Goal: Task Accomplishment & Management: Use online tool/utility

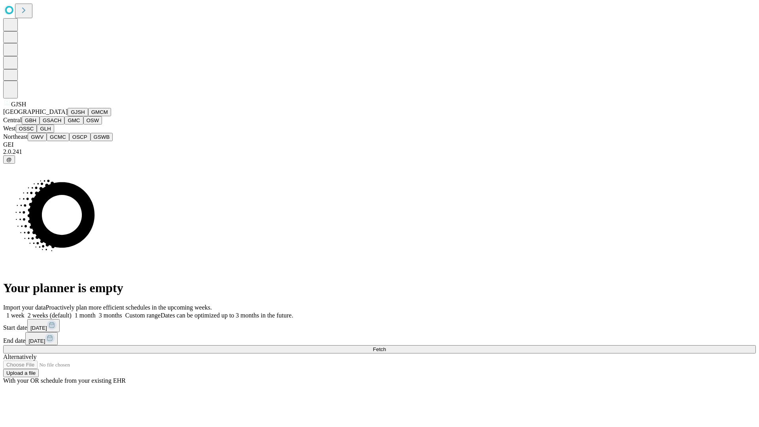
click at [68, 116] on button "GJSH" at bounding box center [78, 112] width 21 height 8
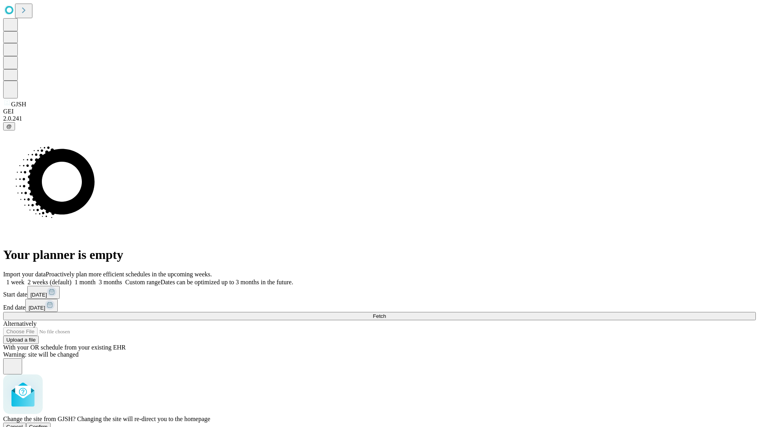
click at [48, 424] on span "Confirm" at bounding box center [38, 427] width 19 height 6
click at [25, 279] on label "1 week" at bounding box center [13, 282] width 21 height 7
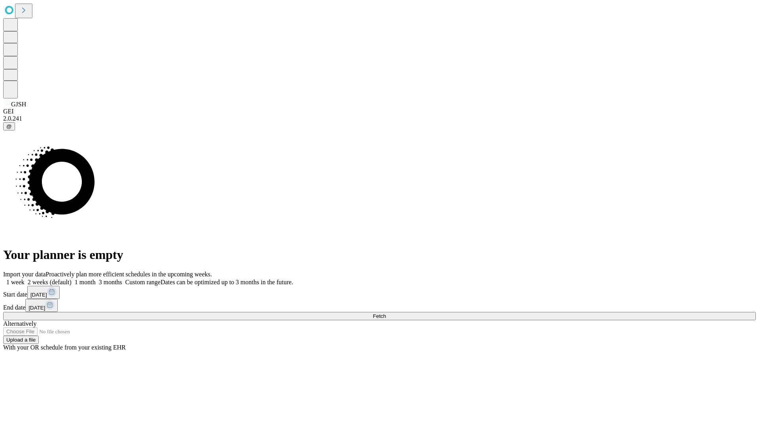
click at [386, 313] on span "Fetch" at bounding box center [379, 316] width 13 height 6
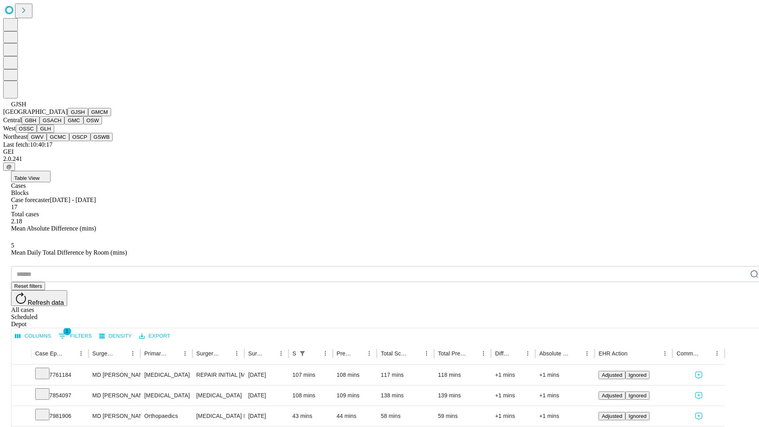
click at [88, 116] on button "GMCM" at bounding box center [99, 112] width 23 height 8
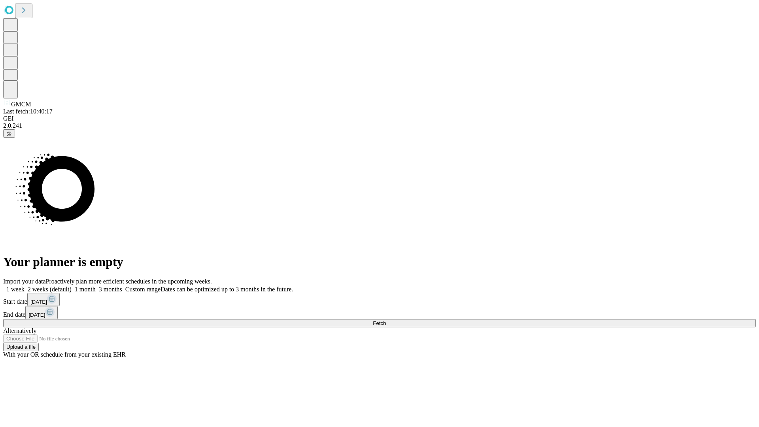
click at [25, 286] on label "1 week" at bounding box center [13, 289] width 21 height 7
click at [386, 320] on span "Fetch" at bounding box center [379, 323] width 13 height 6
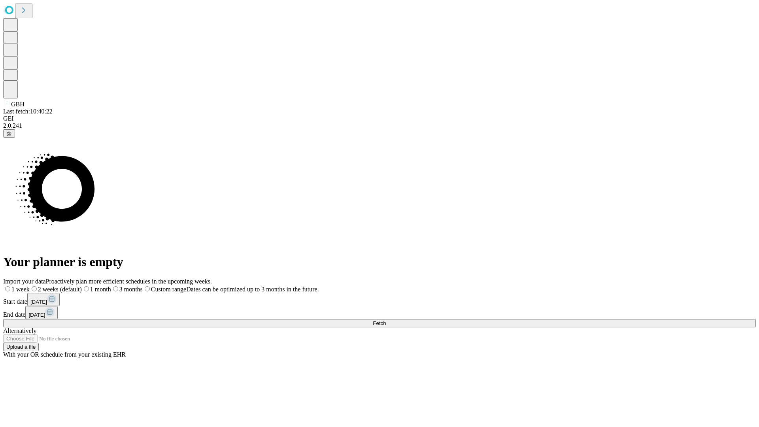
click at [30, 286] on label "1 week" at bounding box center [16, 289] width 26 height 7
click at [386, 320] on span "Fetch" at bounding box center [379, 323] width 13 height 6
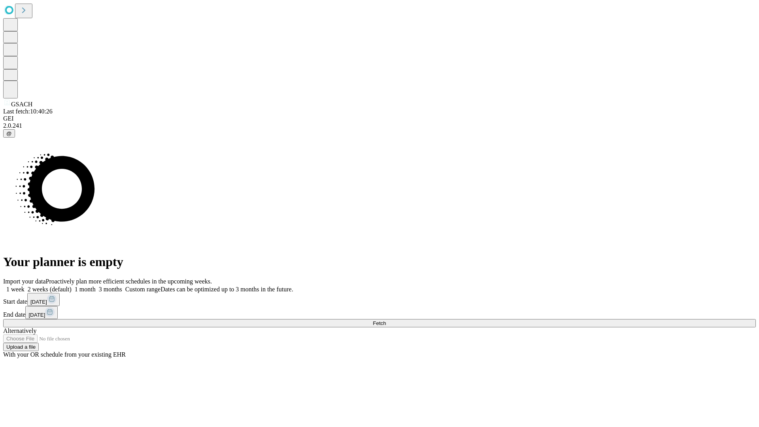
click at [25, 286] on label "1 week" at bounding box center [13, 289] width 21 height 7
click at [386, 320] on span "Fetch" at bounding box center [379, 323] width 13 height 6
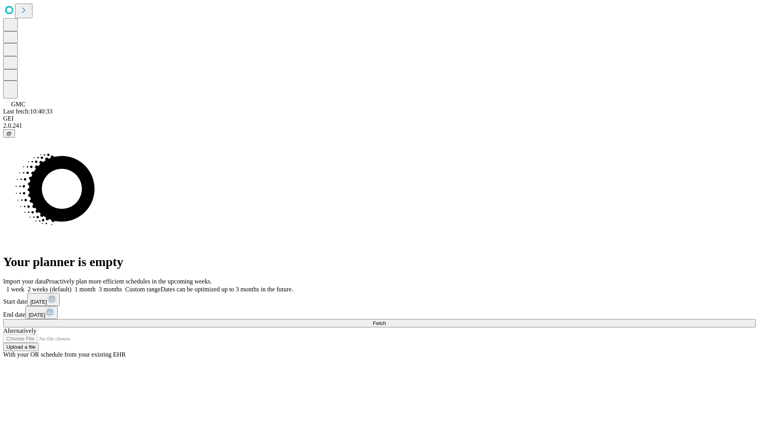
click at [25, 286] on label "1 week" at bounding box center [13, 289] width 21 height 7
click at [386, 320] on span "Fetch" at bounding box center [379, 323] width 13 height 6
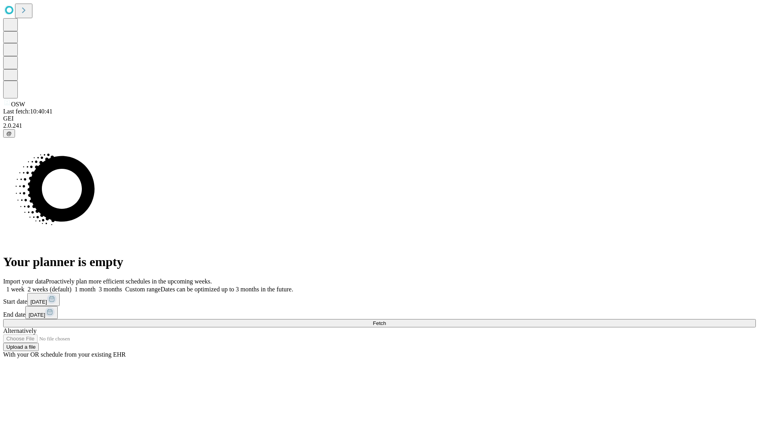
click at [25, 286] on label "1 week" at bounding box center [13, 289] width 21 height 7
click at [386, 320] on span "Fetch" at bounding box center [379, 323] width 13 height 6
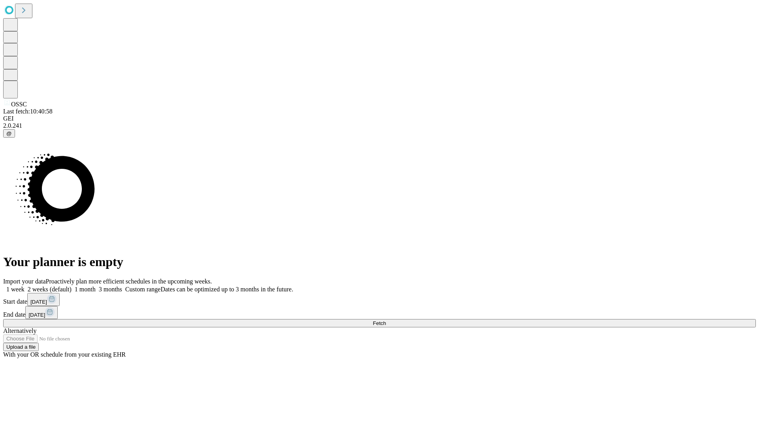
click at [25, 286] on label "1 week" at bounding box center [13, 289] width 21 height 7
click at [386, 320] on span "Fetch" at bounding box center [379, 323] width 13 height 6
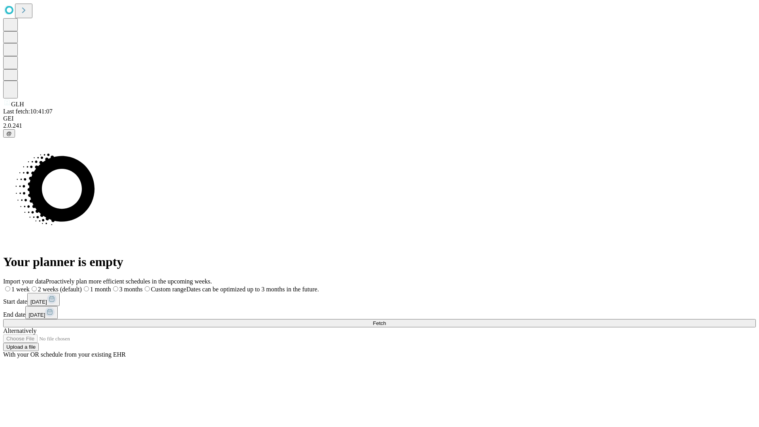
click at [30, 286] on label "1 week" at bounding box center [16, 289] width 26 height 7
click at [386, 320] on span "Fetch" at bounding box center [379, 323] width 13 height 6
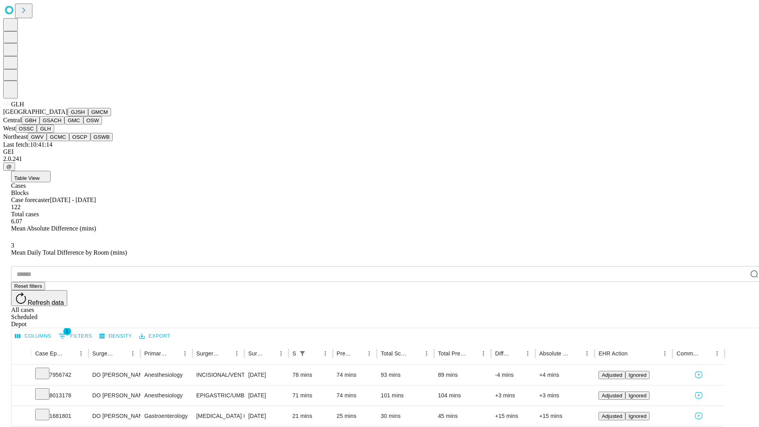
click at [47, 141] on button "GWV" at bounding box center [37, 137] width 19 height 8
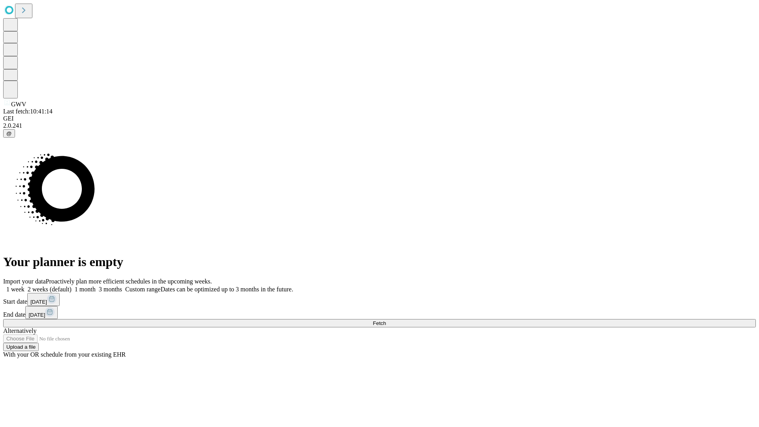
click at [25, 286] on label "1 week" at bounding box center [13, 289] width 21 height 7
click at [386, 320] on span "Fetch" at bounding box center [379, 323] width 13 height 6
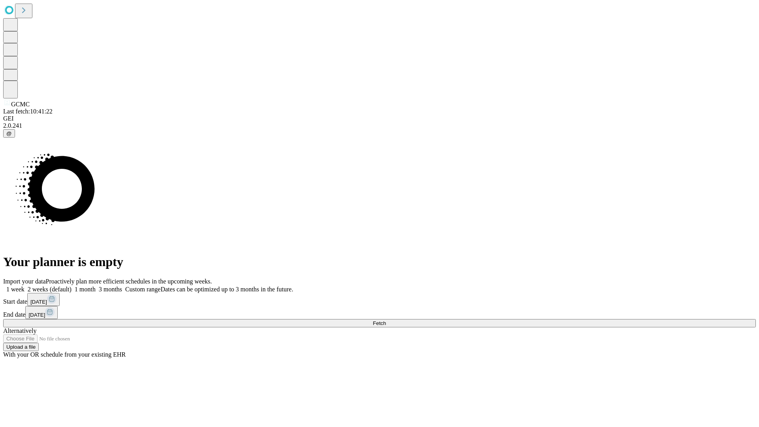
click at [25, 286] on label "1 week" at bounding box center [13, 289] width 21 height 7
click at [386, 320] on span "Fetch" at bounding box center [379, 323] width 13 height 6
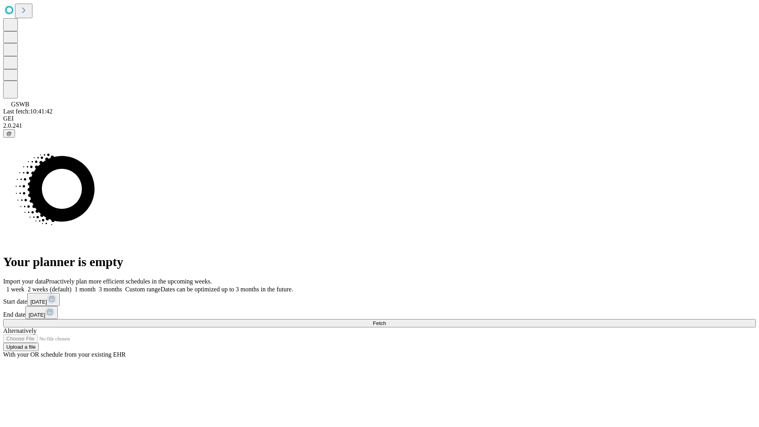
click at [386, 320] on span "Fetch" at bounding box center [379, 323] width 13 height 6
